Goal: Information Seeking & Learning: Learn about a topic

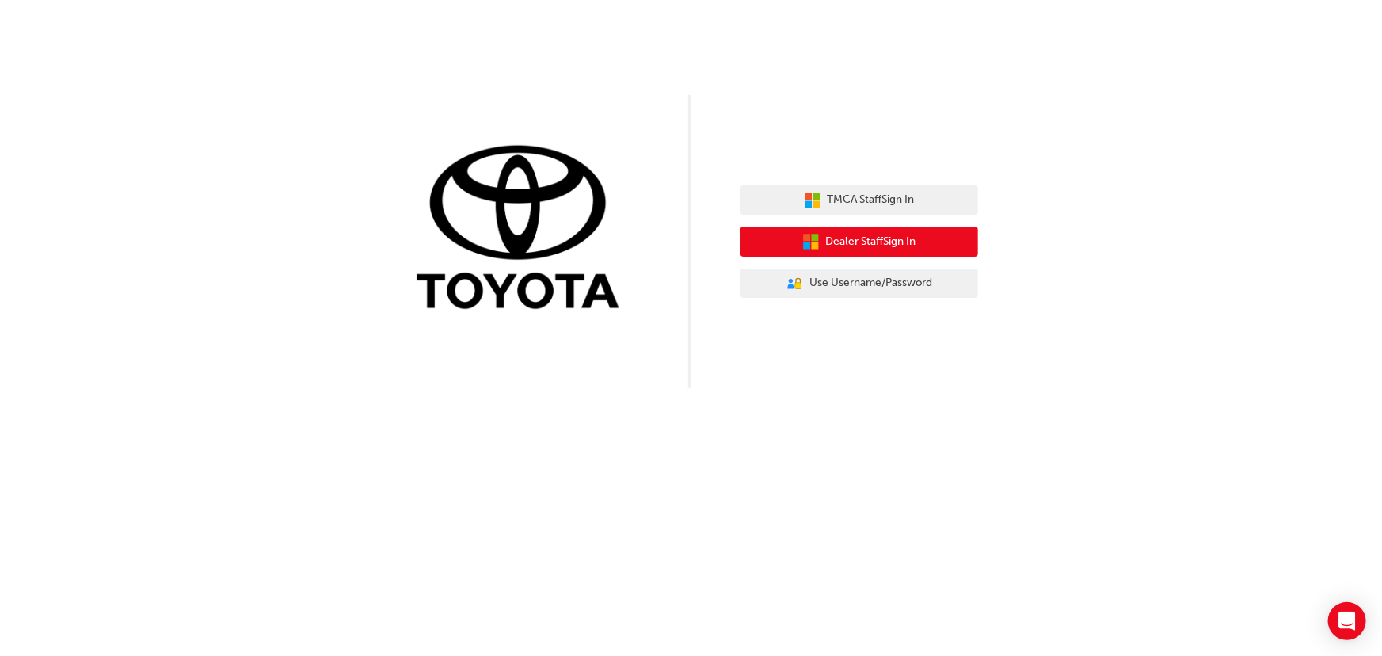
click at [775, 239] on button "Dealer Staff Sign In" at bounding box center [860, 242] width 238 height 30
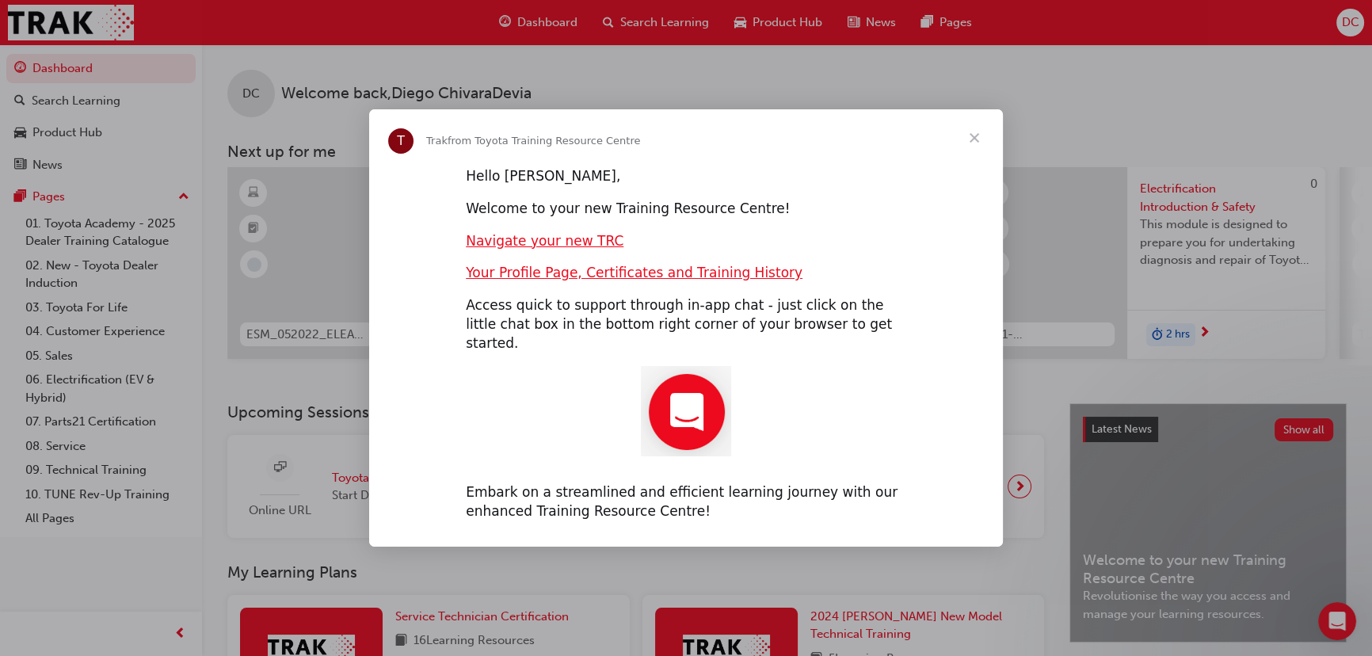
click at [971, 146] on span "Close" at bounding box center [974, 137] width 57 height 57
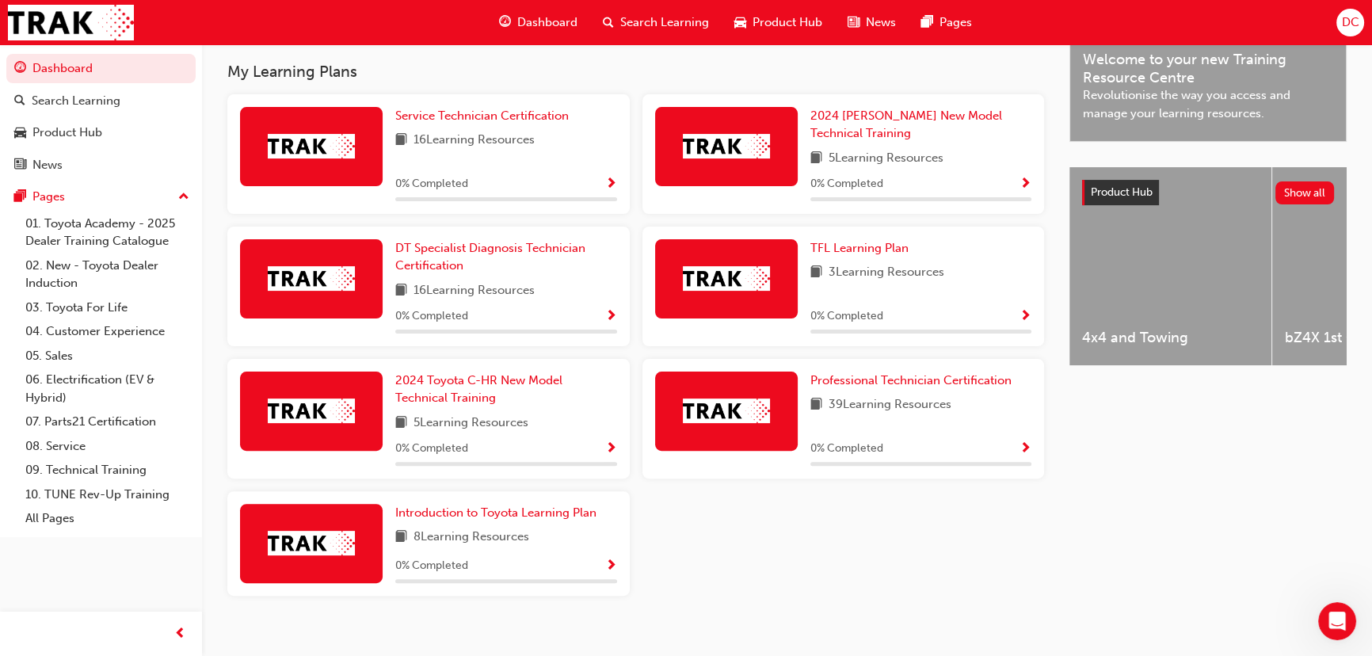
scroll to position [504, 0]
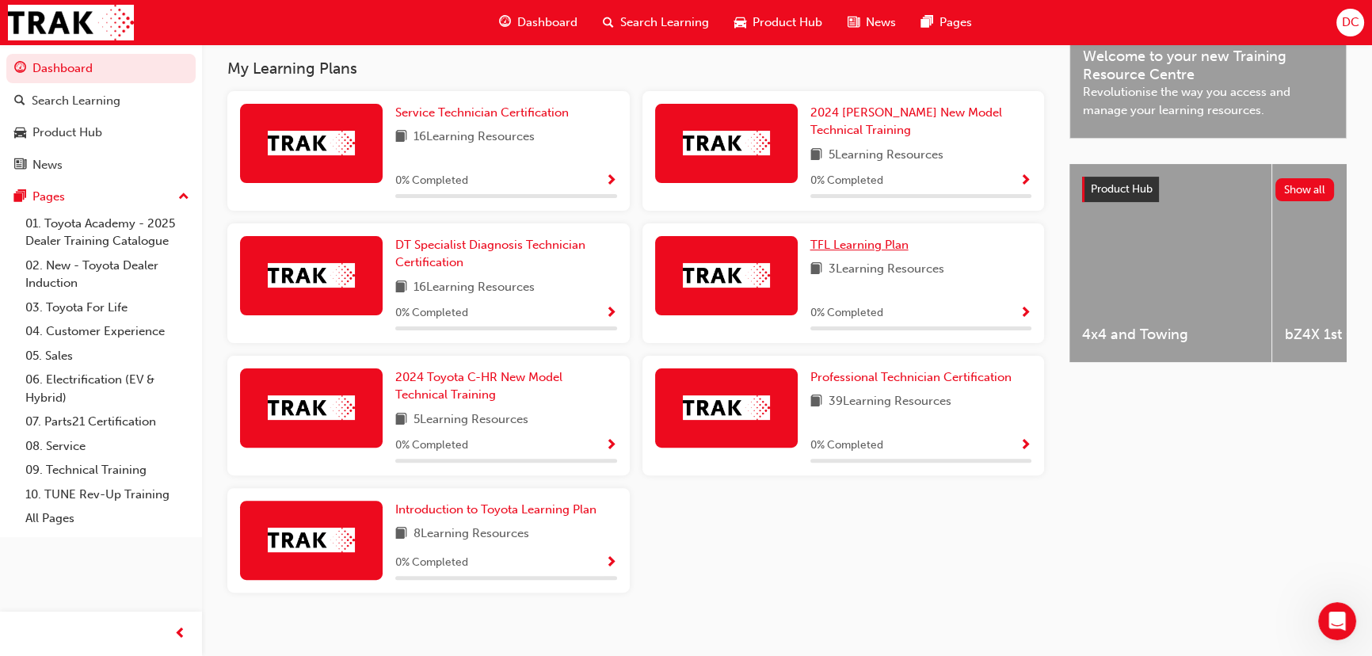
click at [894, 252] on span "TFL Learning Plan" at bounding box center [859, 245] width 98 height 14
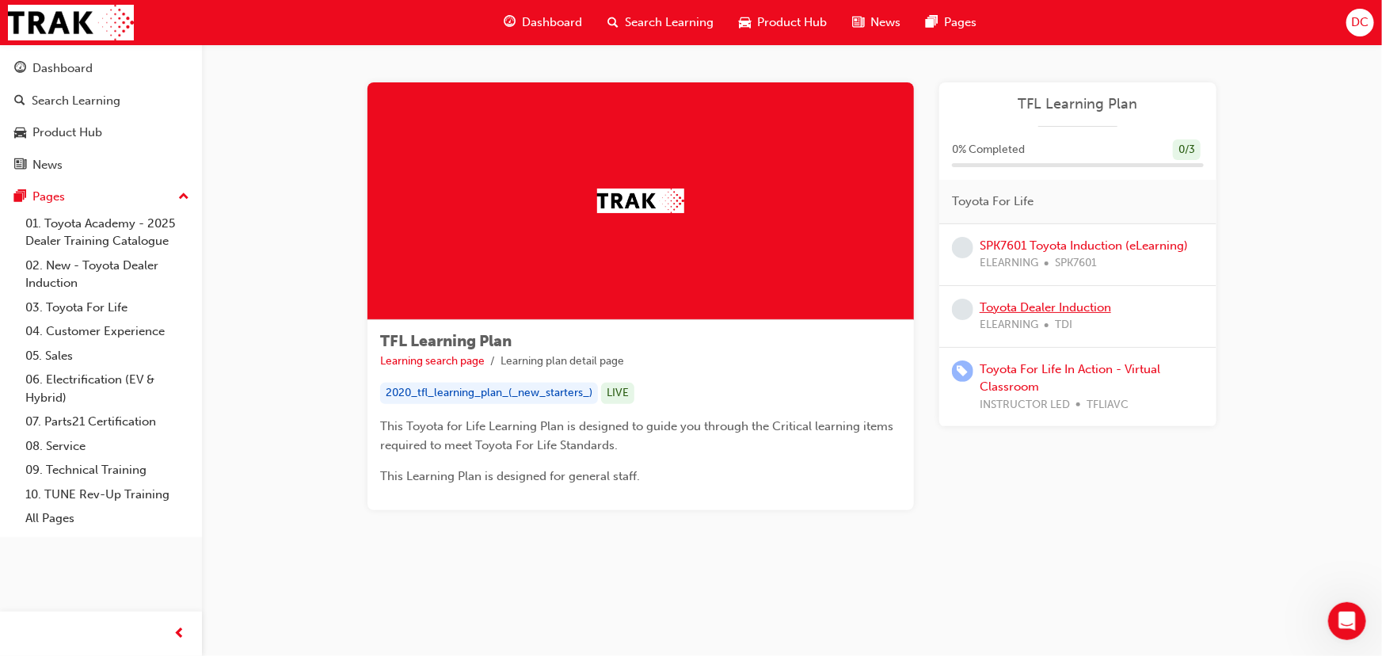
click at [1105, 309] on link "Toyota Dealer Induction" at bounding box center [1045, 307] width 131 height 14
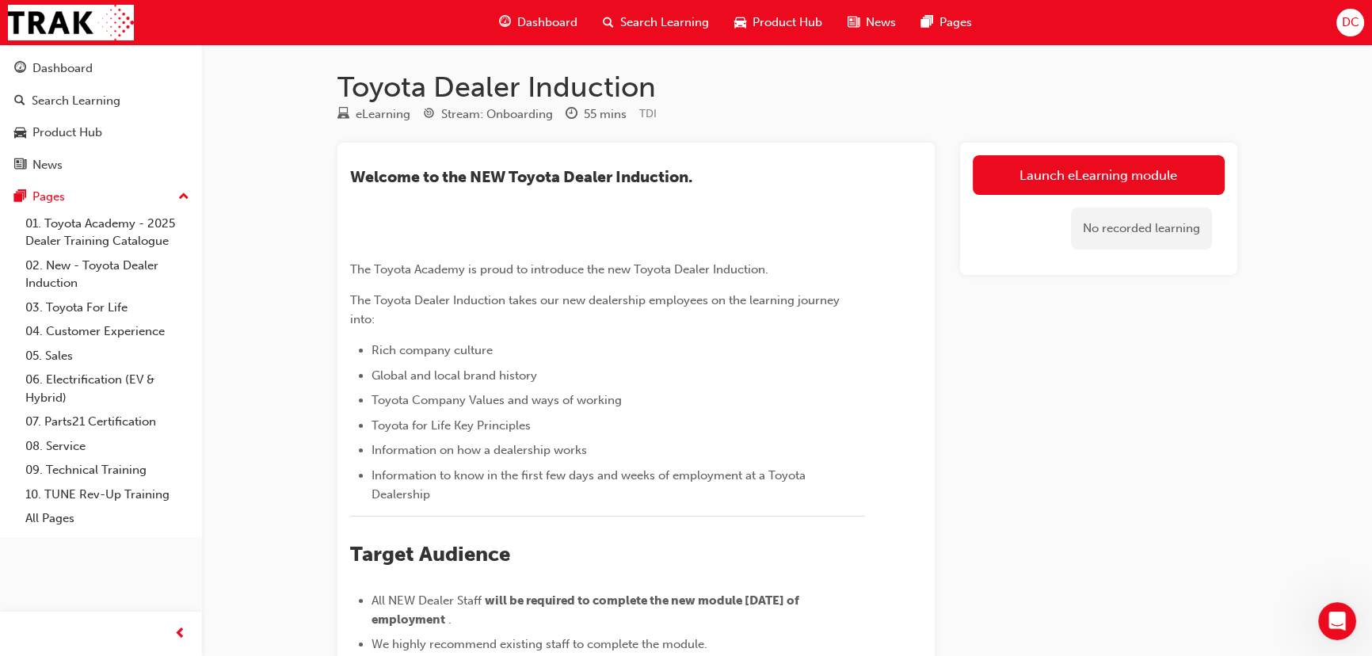
click at [1034, 317] on div "Launch eLearning module No recorded learning" at bounding box center [1098, 566] width 277 height 847
click at [661, 105] on div "eLearning Stream: Onboarding 55 mins TDI" at bounding box center [787, 118] width 900 height 26
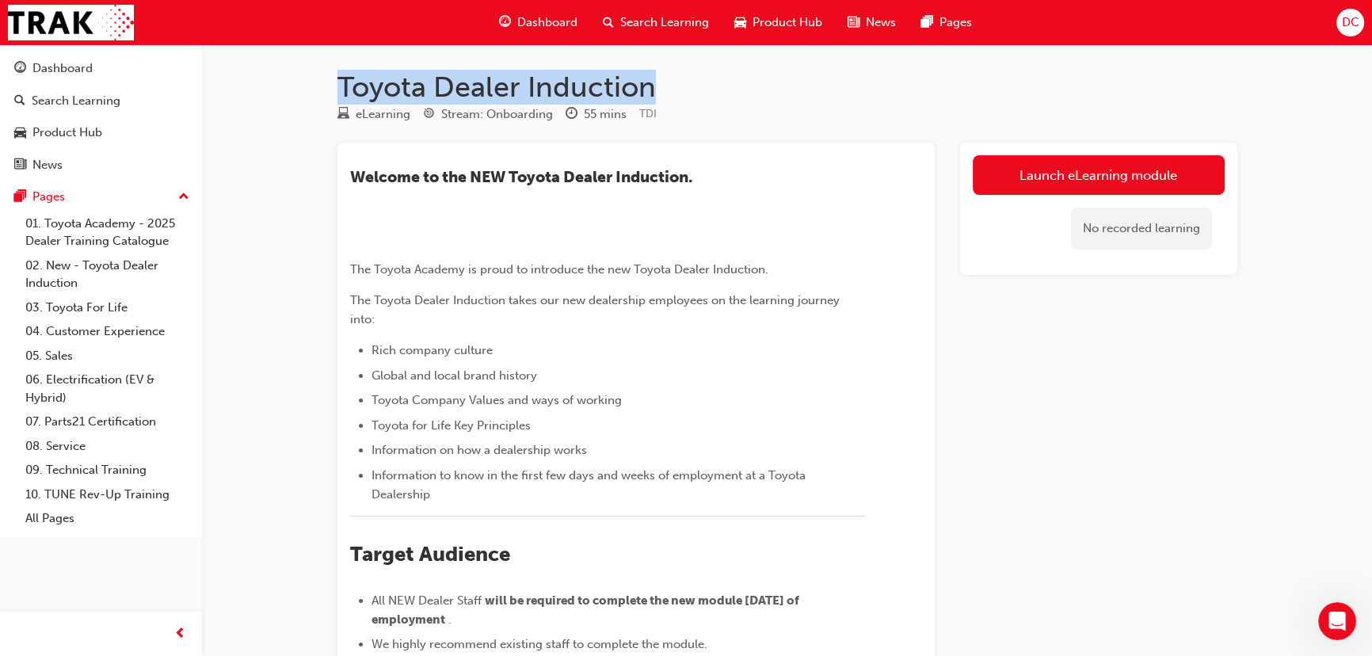
drag, startPoint x: 658, startPoint y: 88, endPoint x: 339, endPoint y: 91, distance: 319.2
click at [339, 91] on h1 "Toyota Dealer Induction" at bounding box center [787, 87] width 900 height 35
copy h1 "Toyota Dealer Induction"
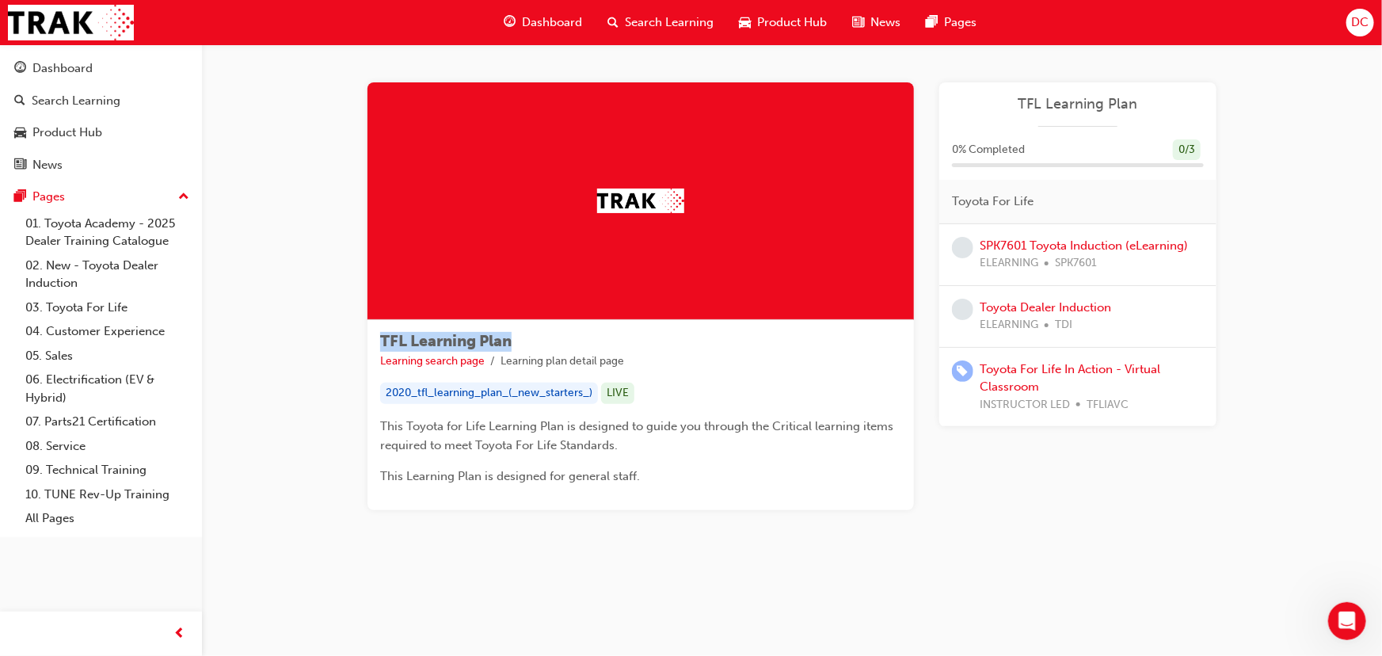
drag, startPoint x: 523, startPoint y: 341, endPoint x: 369, endPoint y: 343, distance: 153.7
click at [369, 343] on div "TFL Learning Plan Learning search page Learning plan detail page 2020_tfl_learn…" at bounding box center [640, 415] width 546 height 190
copy span "TFL Learning Plan"
